Goal: Transaction & Acquisition: Purchase product/service

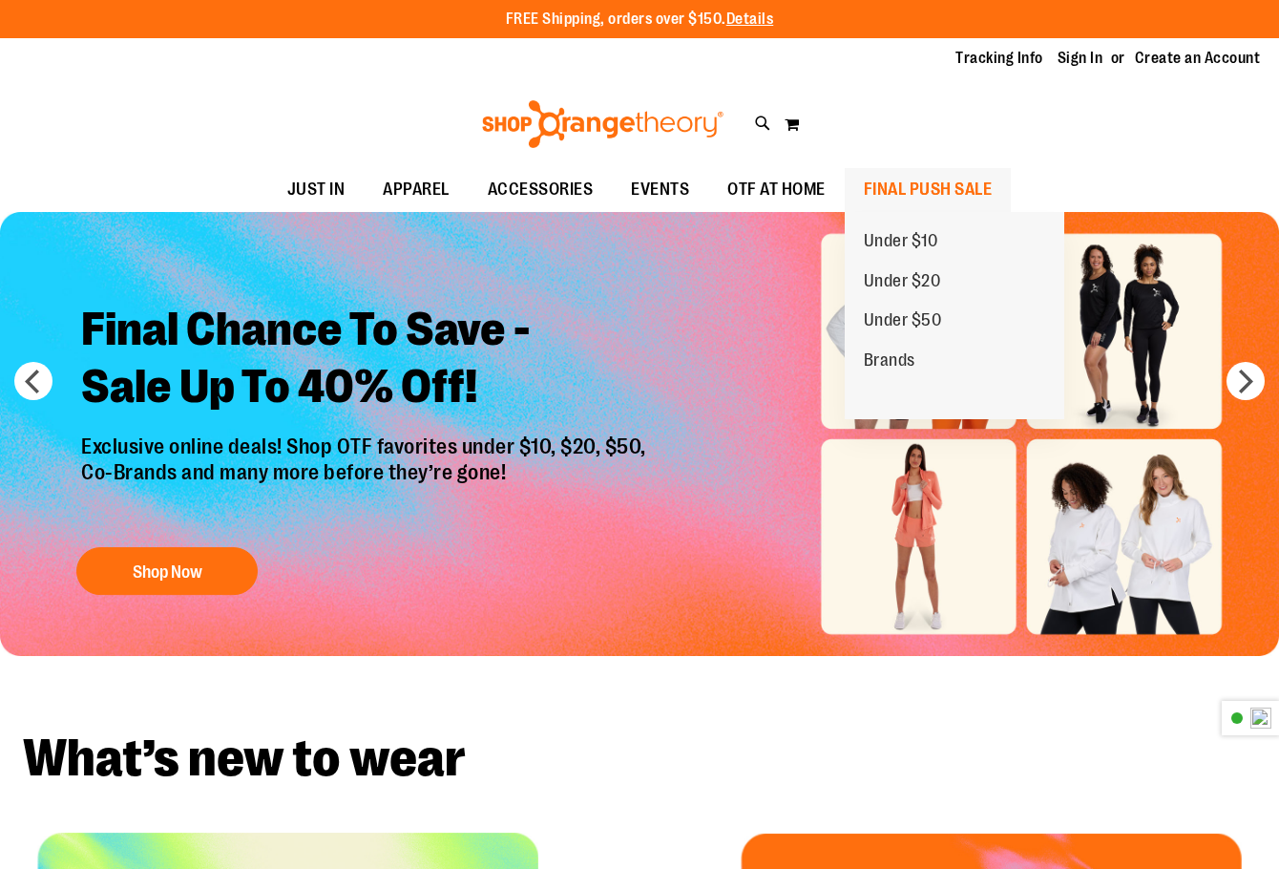
click at [899, 188] on span "FINAL PUSH SALE" at bounding box center [928, 189] width 129 height 43
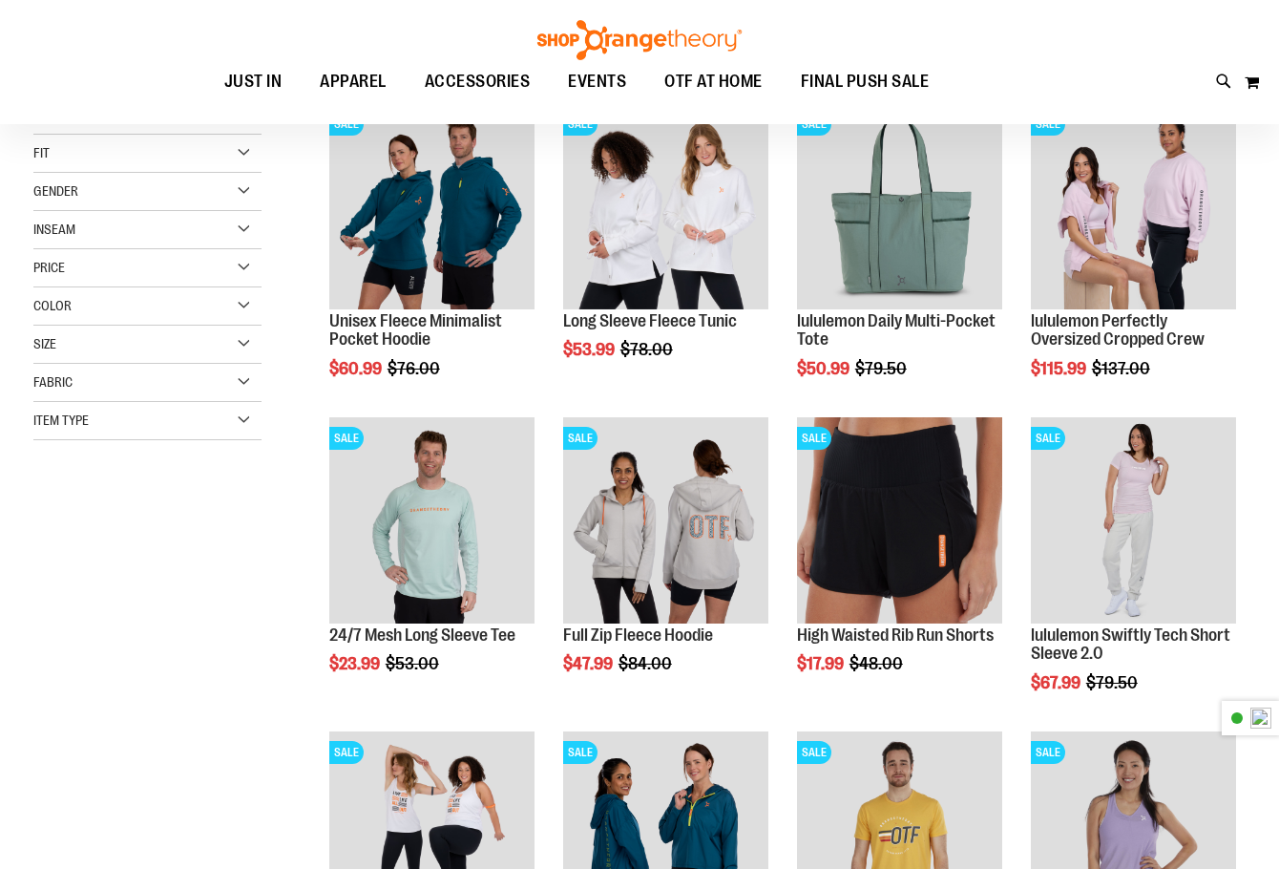
scroll to position [156, 0]
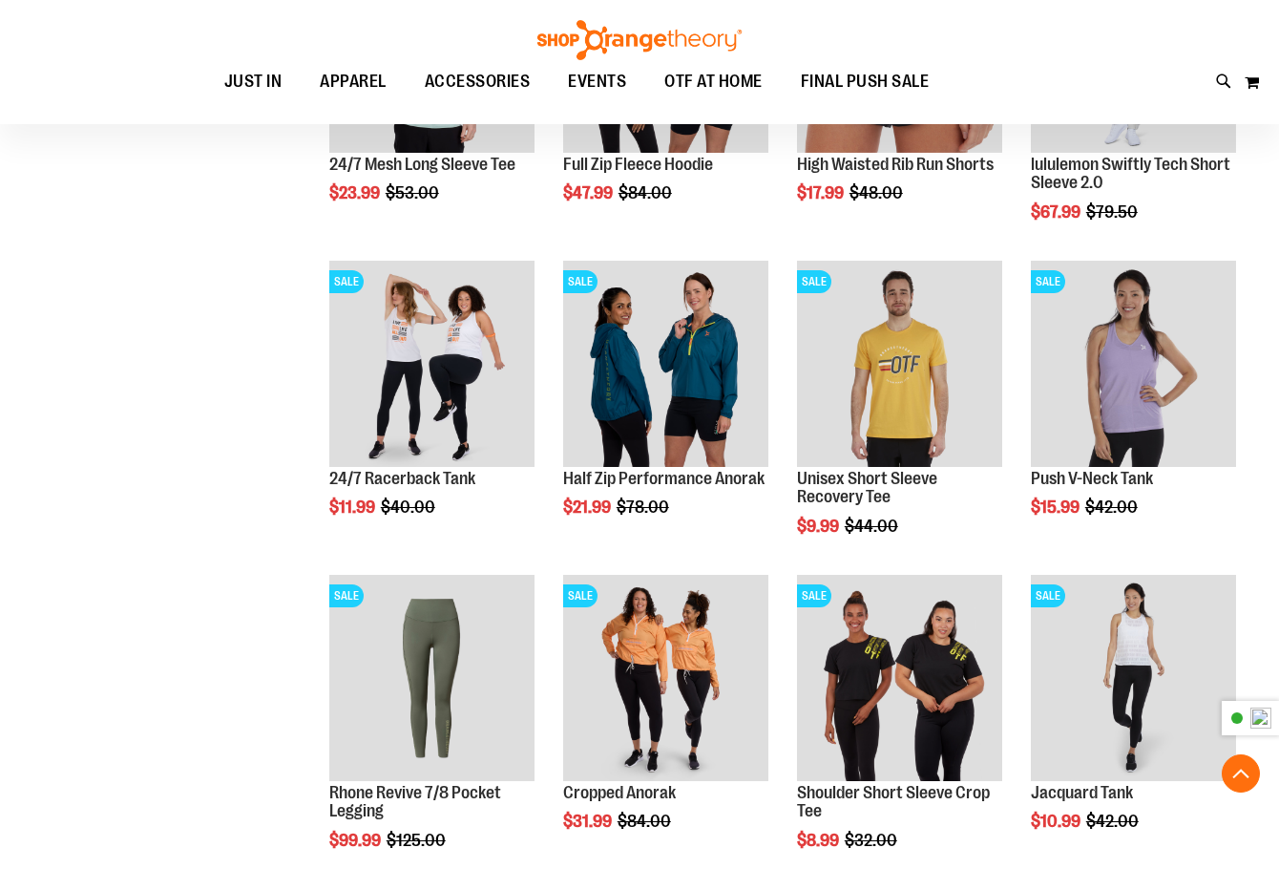
scroll to position [794, 0]
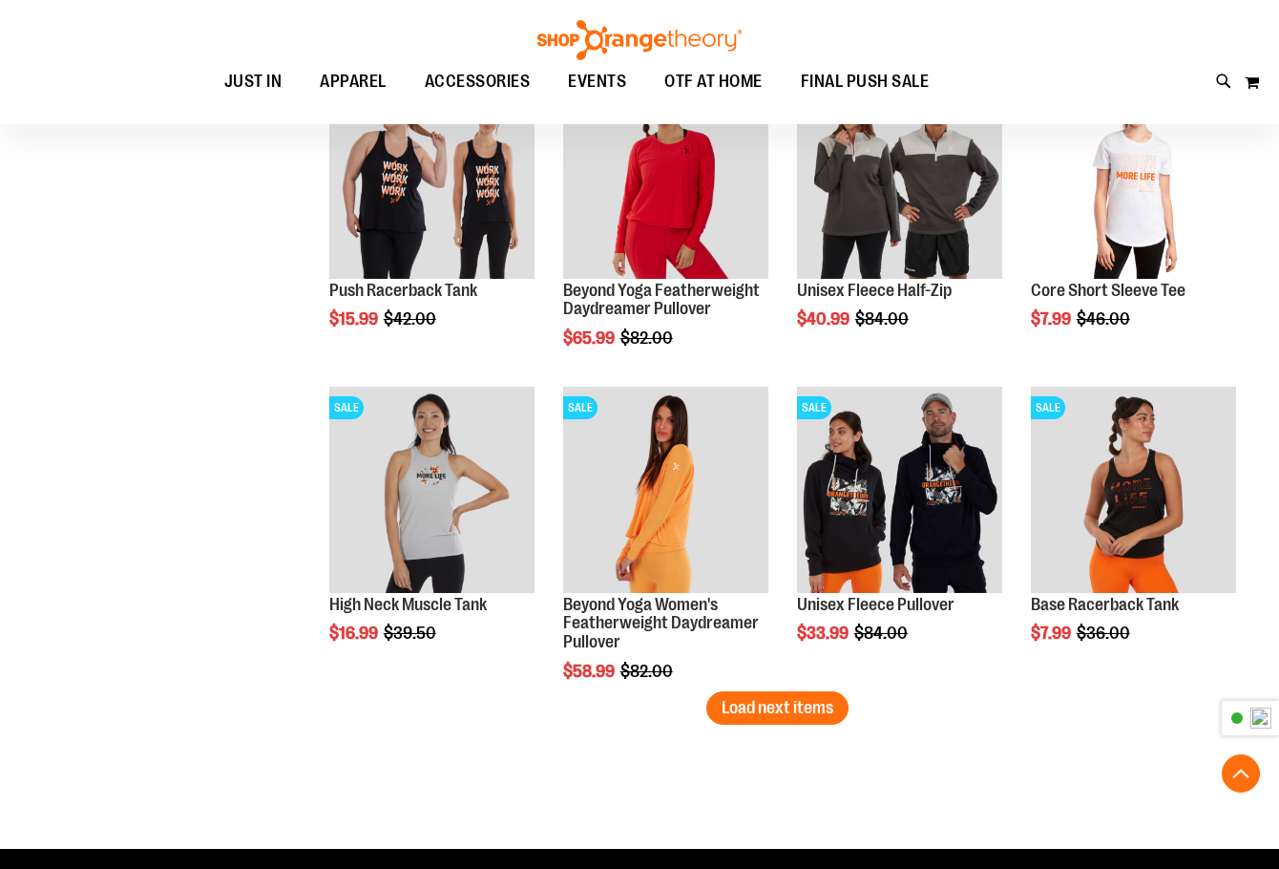
scroll to position [2703, 0]
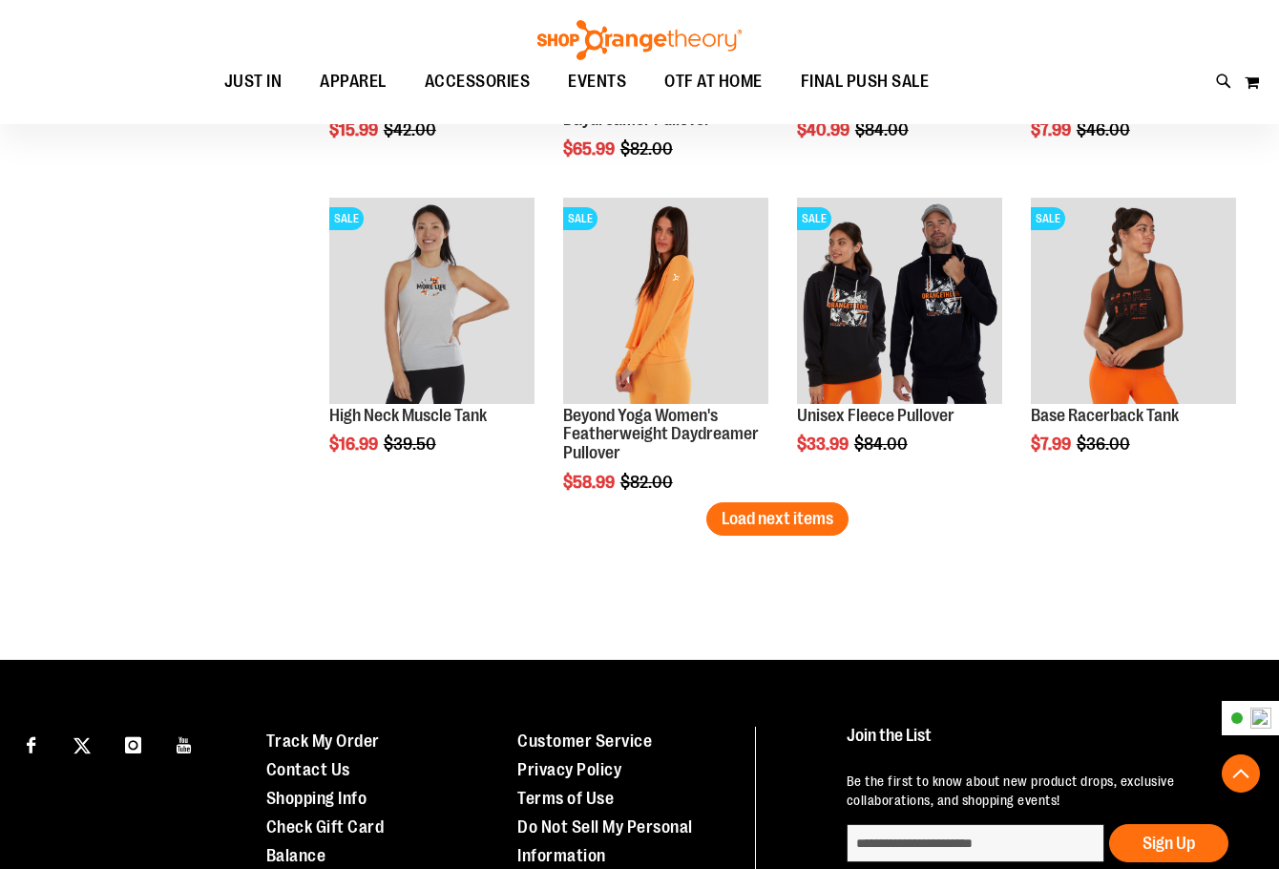
click at [827, 526] on span "Load next items" at bounding box center [778, 518] width 112 height 19
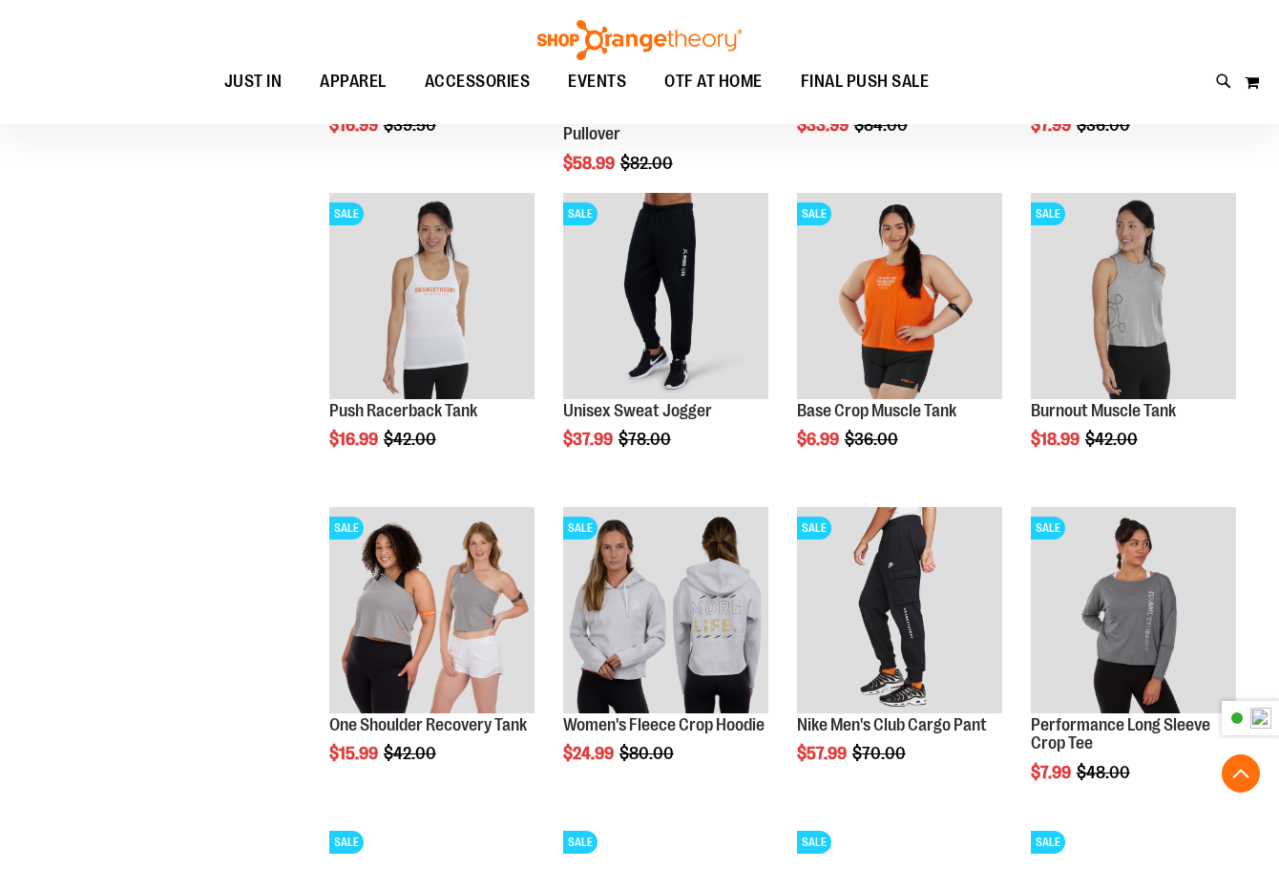
scroll to position [3657, 0]
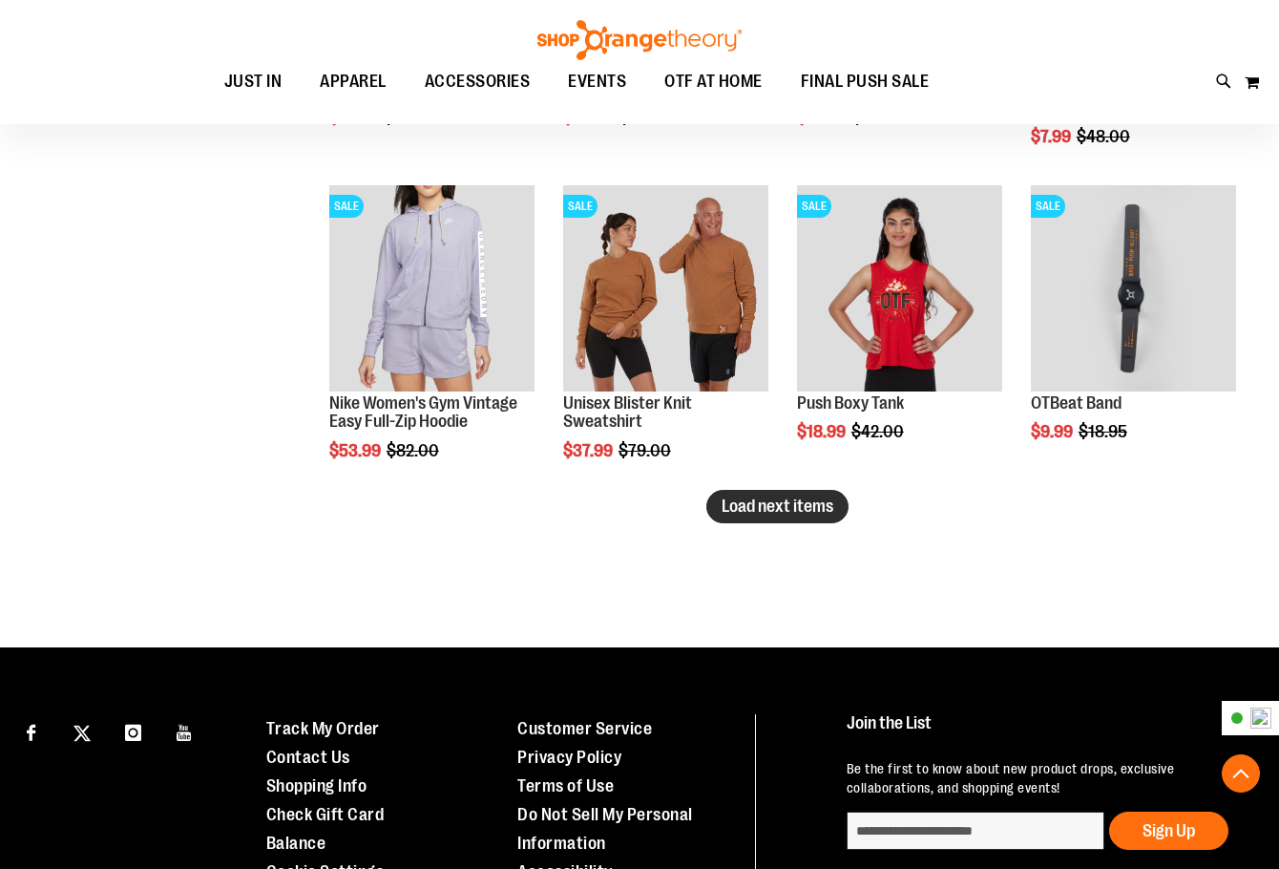
click at [798, 500] on span "Load next items" at bounding box center [778, 505] width 112 height 19
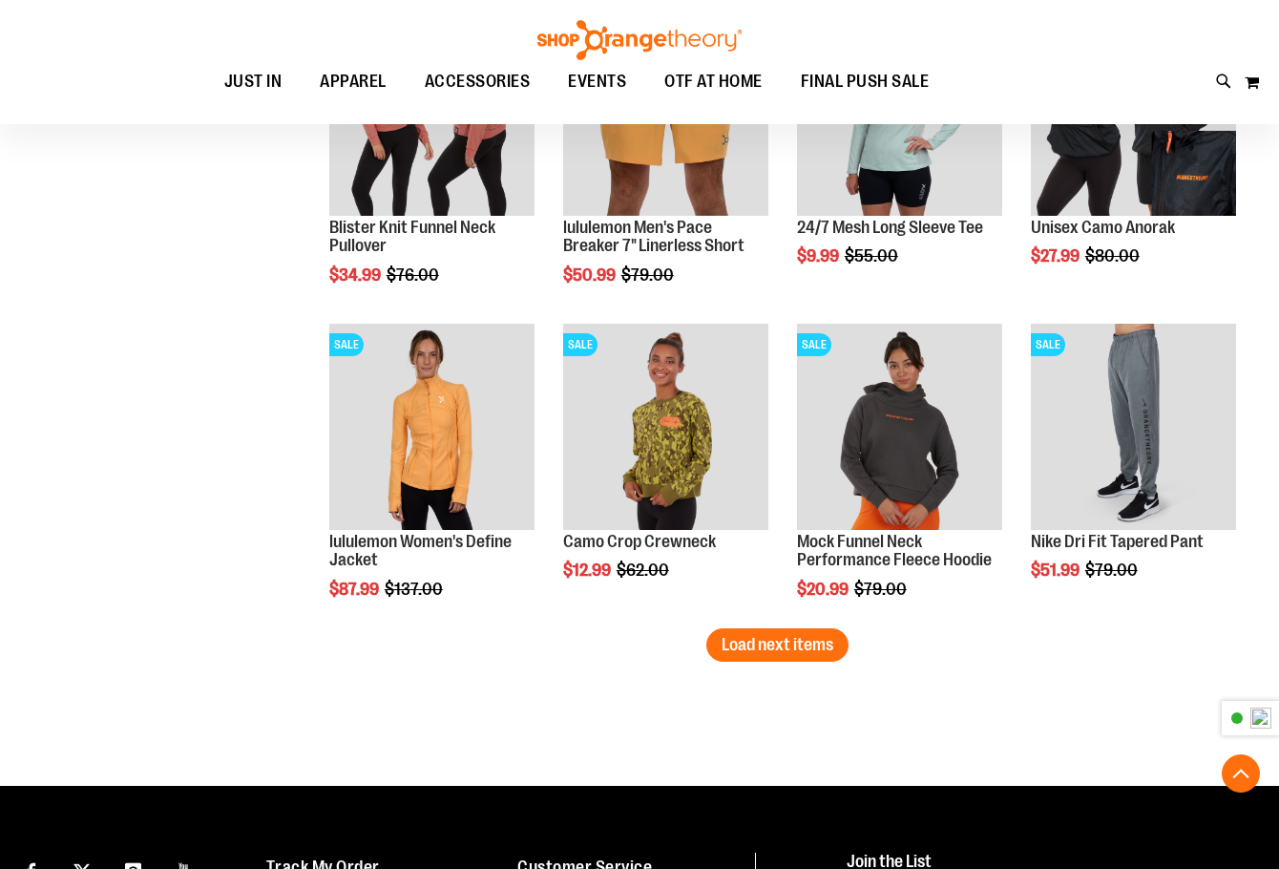
scroll to position [4455, 0]
